Goal: Transaction & Acquisition: Purchase product/service

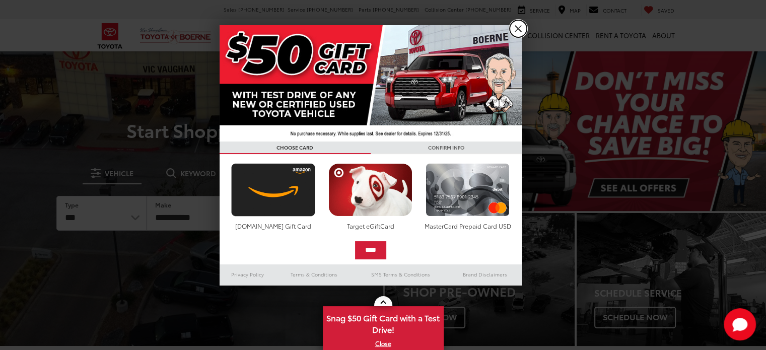
click at [518, 30] on link "X" at bounding box center [517, 28] width 17 height 17
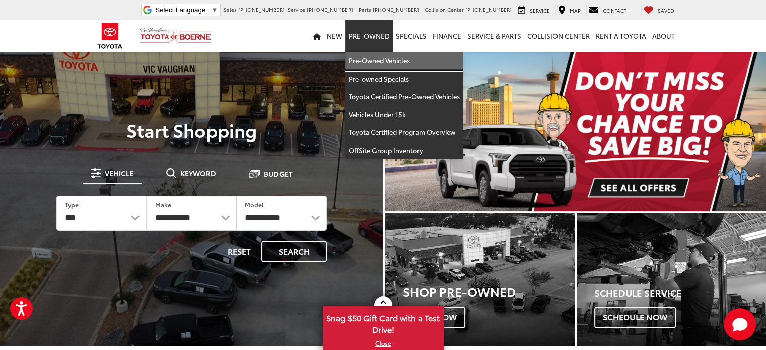
click at [379, 59] on link "Pre-Owned Vehicles" at bounding box center [403, 61] width 117 height 18
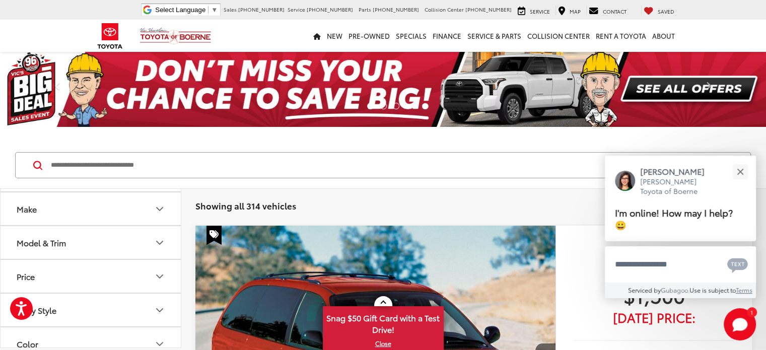
scroll to position [63, 0]
click at [153, 216] on button "Model & Trim" at bounding box center [91, 209] width 181 height 33
click at [165, 210] on icon "Model & Trim" at bounding box center [160, 210] width 12 height 12
click at [160, 221] on icon "Make" at bounding box center [160, 221] width 6 height 3
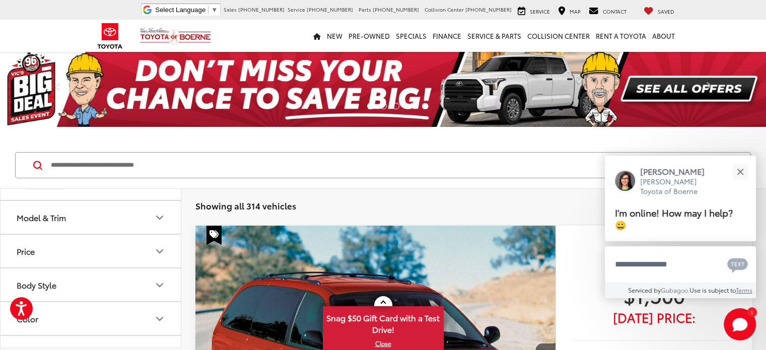
scroll to position [515, 0]
click at [129, 155] on label "Toyota (213)" at bounding box center [136, 145] width 41 height 17
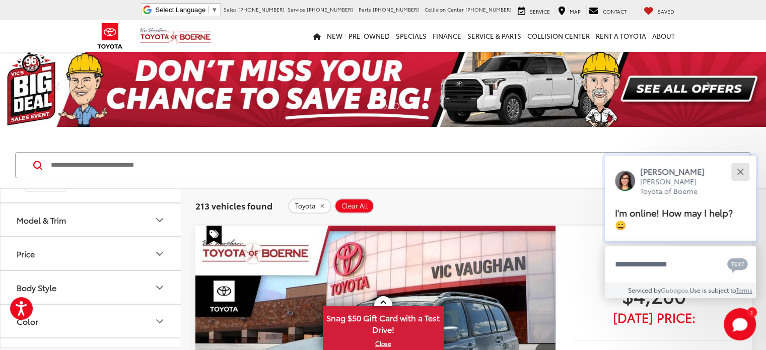
click at [737, 170] on div "Close" at bounding box center [740, 171] width 7 height 7
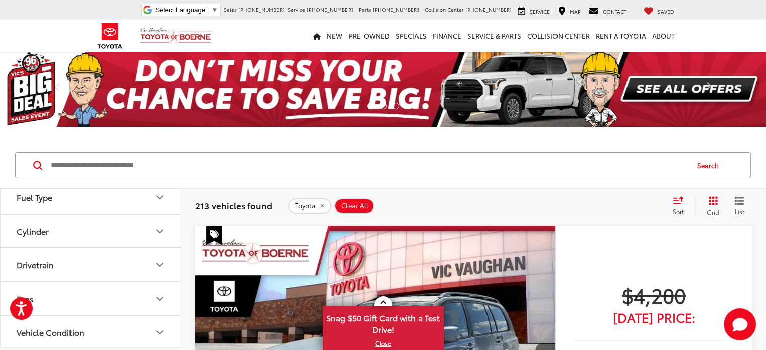
scroll to position [676, 0]
click at [158, 65] on icon "Model & Trim" at bounding box center [160, 59] width 12 height 12
click at [52, 118] on label "C-HR (1)" at bounding box center [91, 109] width 136 height 18
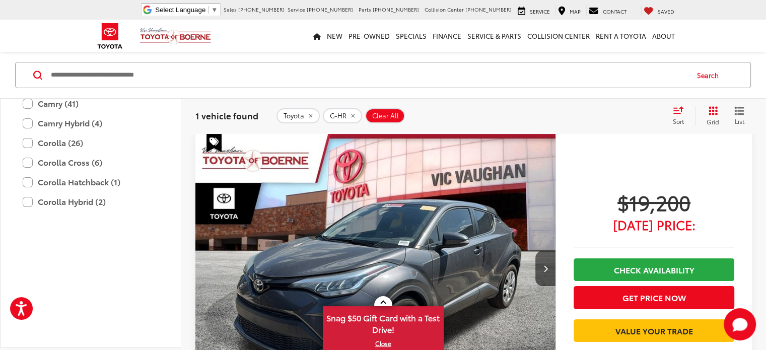
scroll to position [91, 0]
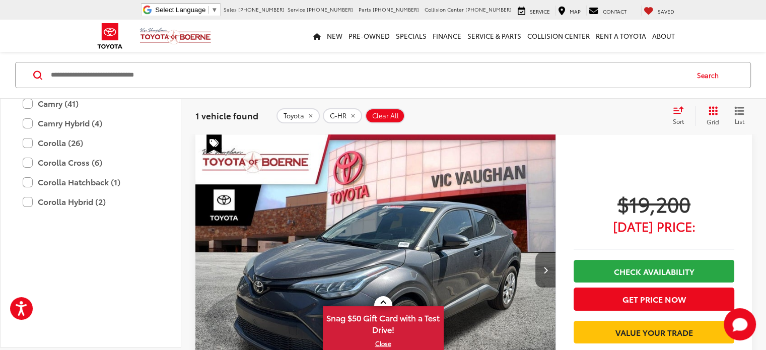
click at [535, 252] on button "Next image" at bounding box center [545, 269] width 20 height 35
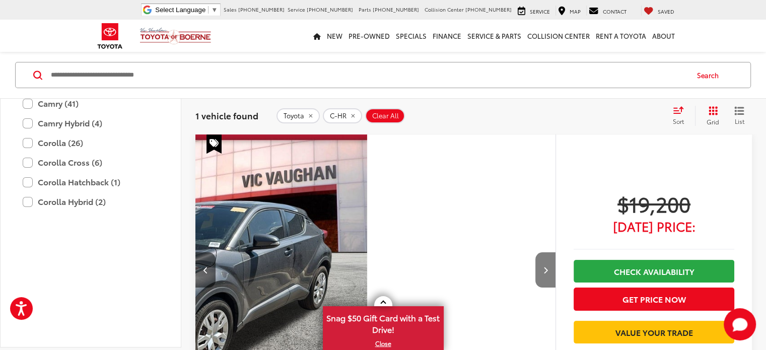
scroll to position [0, 195]
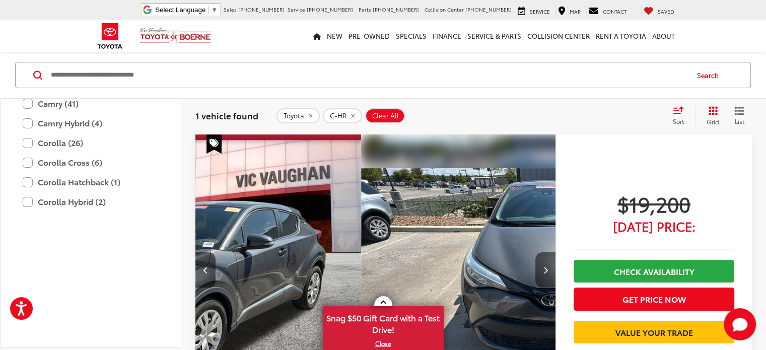
click at [535, 252] on button "Next image" at bounding box center [545, 269] width 20 height 35
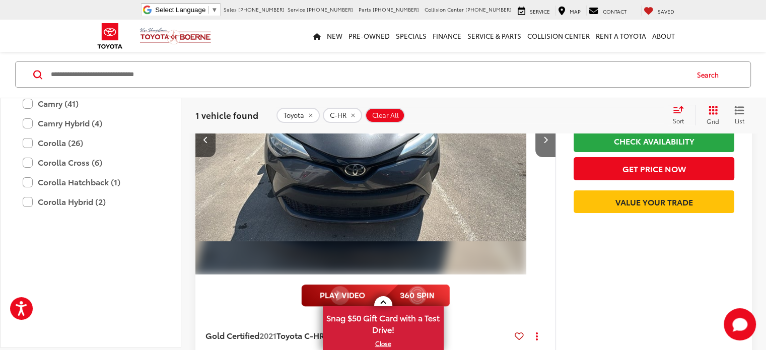
scroll to position [224, 0]
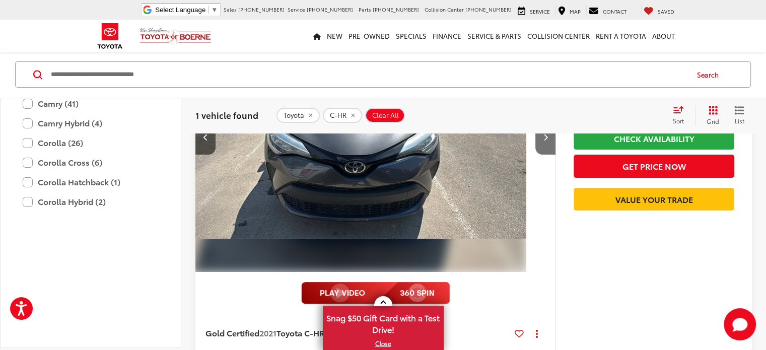
click at [573, 215] on capital-one-entry-button at bounding box center [573, 215] width 0 height 0
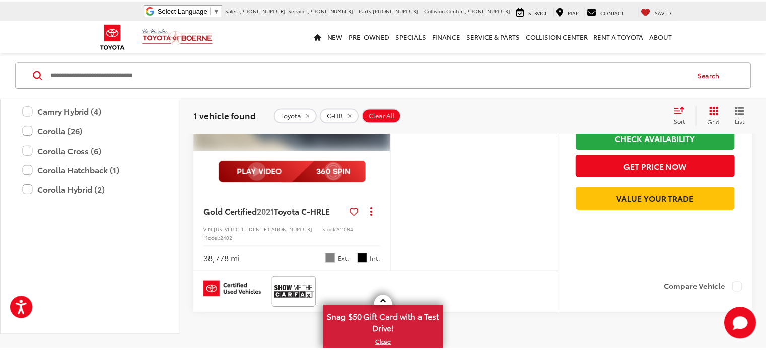
scroll to position [0, 391]
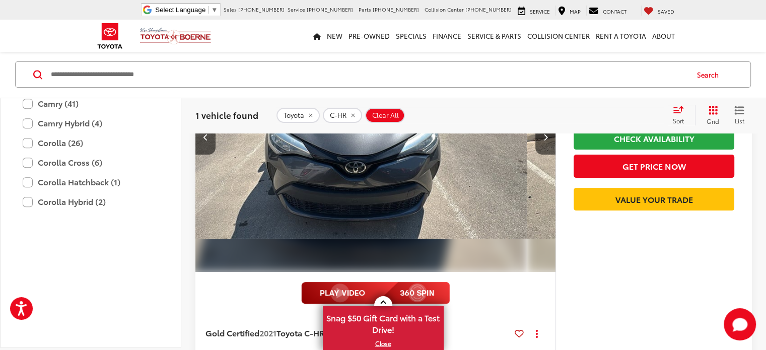
click at [27, 51] on label "C-HR (1)" at bounding box center [91, 42] width 136 height 18
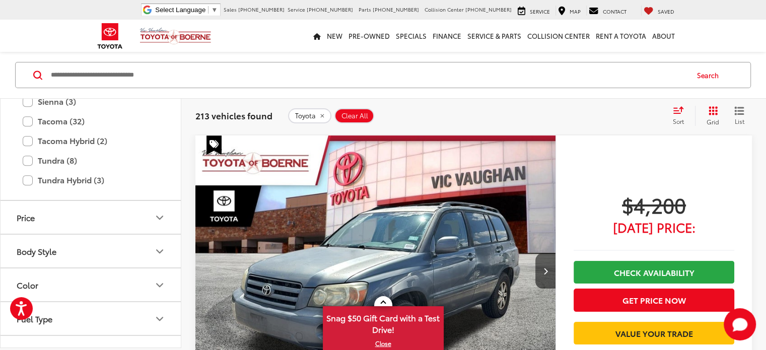
scroll to position [929, 0]
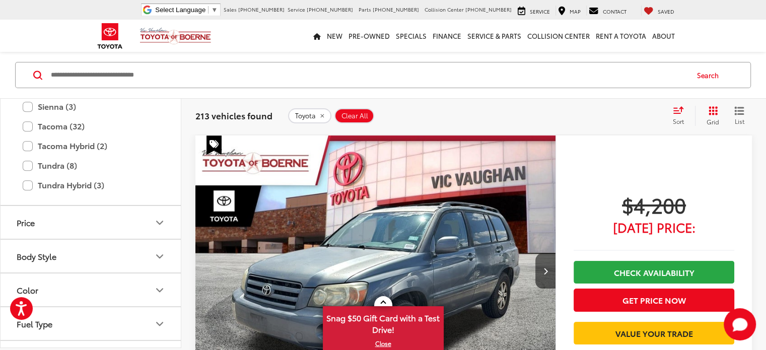
click at [30, 56] on label "RAV4 (39)" at bounding box center [91, 48] width 136 height 18
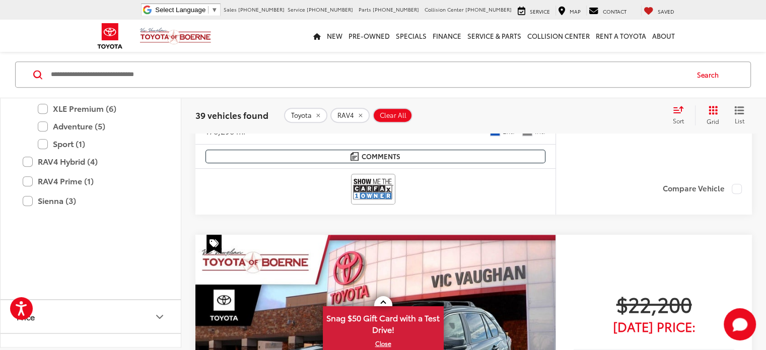
scroll to position [351, 0]
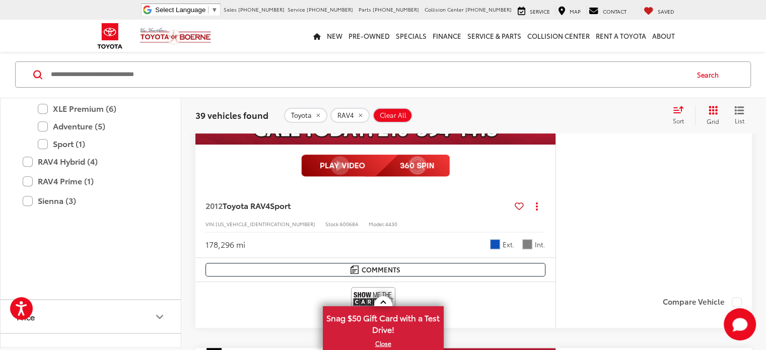
click at [29, 56] on label "RAV4 (39)" at bounding box center [91, 47] width 136 height 18
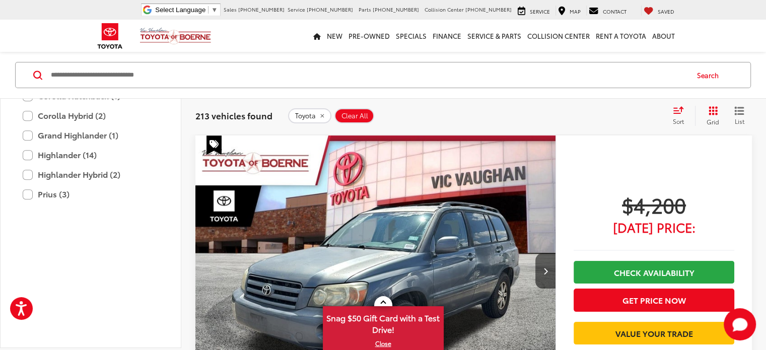
scroll to position [750, 0]
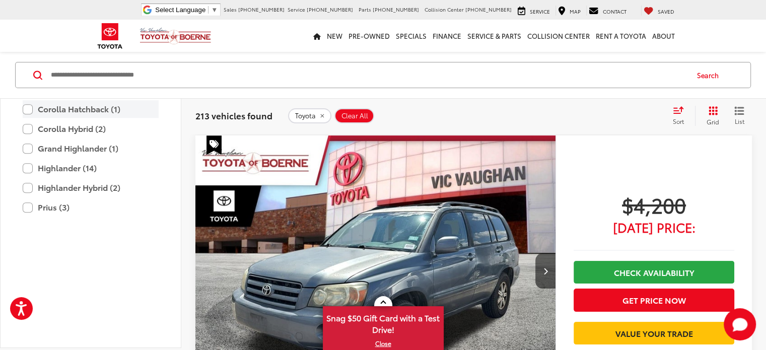
click at [26, 118] on label "Corolla Hatchback (1)" at bounding box center [91, 109] width 136 height 18
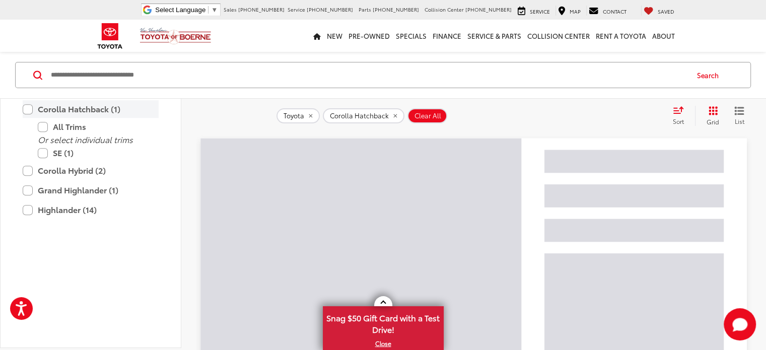
click at [97, 118] on label "Corolla Hatchback (1)" at bounding box center [91, 109] width 136 height 18
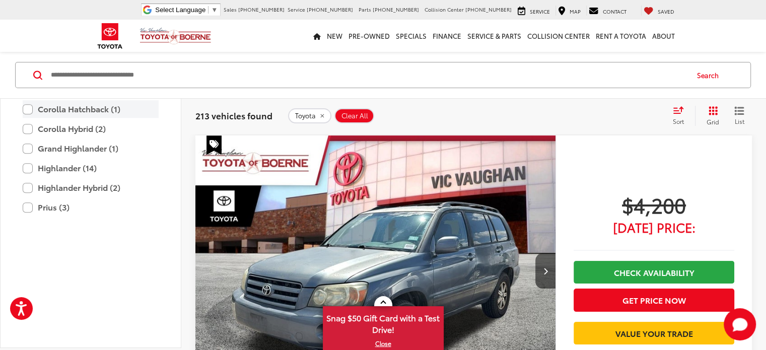
click at [73, 118] on label "Corolla Hatchback (1)" at bounding box center [91, 109] width 136 height 18
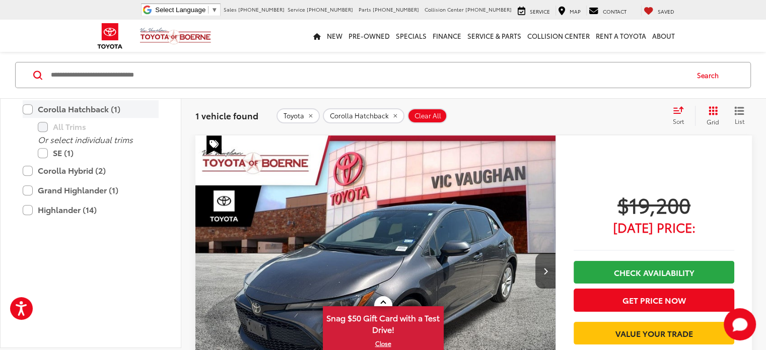
click at [79, 118] on label "Corolla Hatchback (1)" at bounding box center [91, 109] width 136 height 18
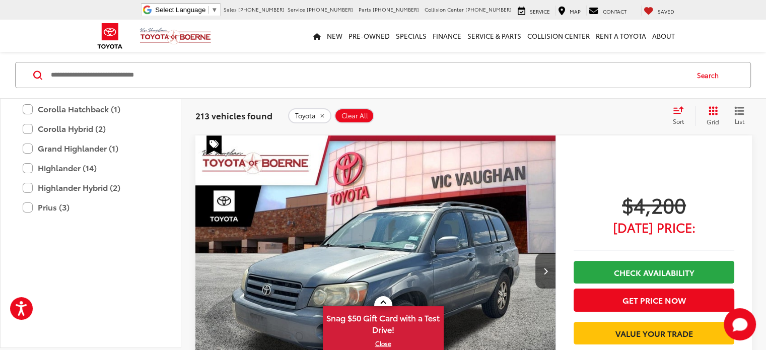
click at [679, 108] on icon "Select sort value" at bounding box center [678, 110] width 9 height 6
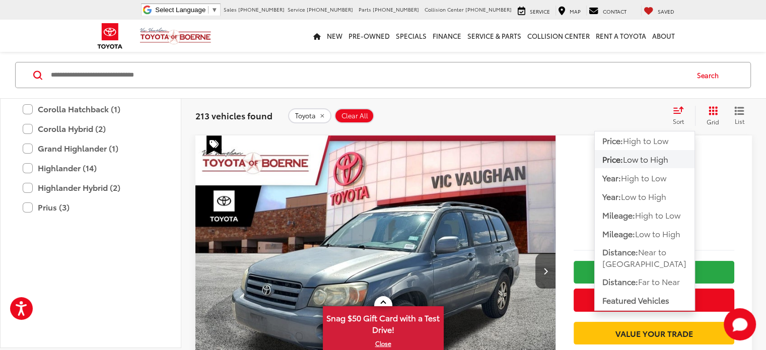
click at [466, 107] on div "213 vehicles found Toyota Clear All + 0 test Sort Price: High to Low Price: Low…" at bounding box center [473, 116] width 556 height 20
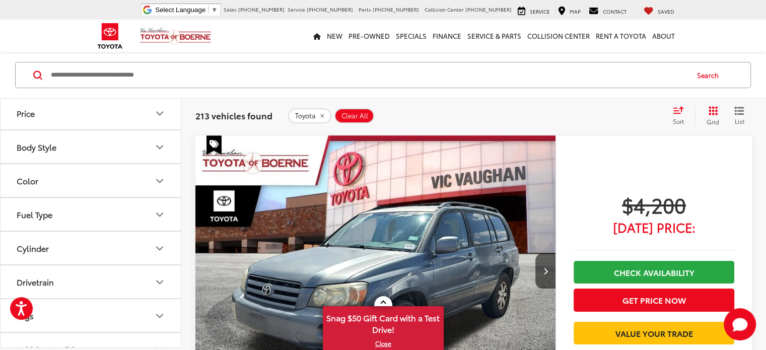
scroll to position [1033, 0]
click at [703, 178] on div "$4,200 [DATE] Price: Check Availability Get Price Now Value Your Trade" at bounding box center [653, 342] width 196 height 415
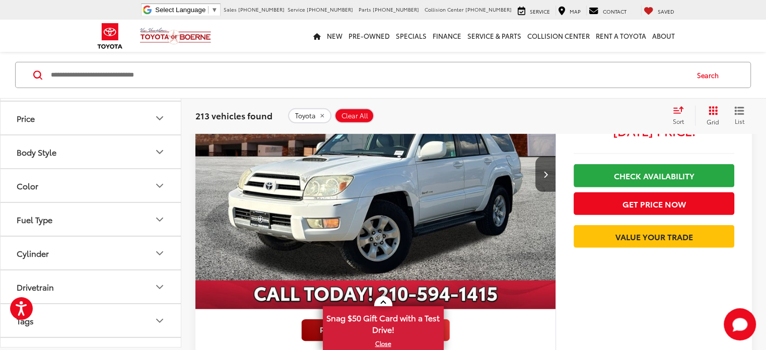
scroll to position [3033, 0]
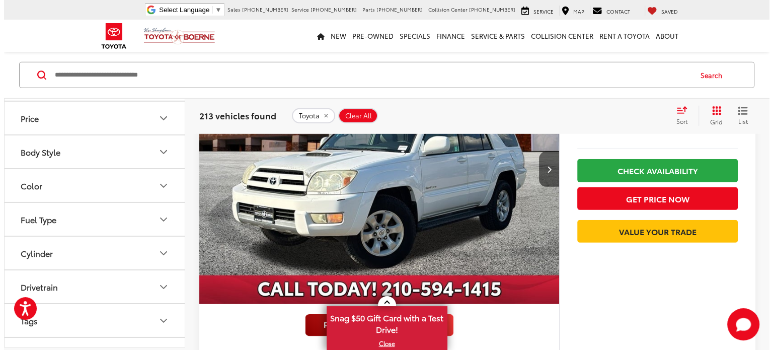
scroll to position [3059, 0]
